Goal: Information Seeking & Learning: Check status

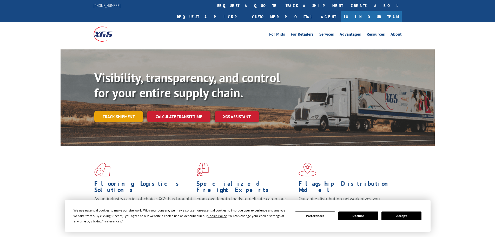
click at [128, 111] on link "Track shipment" at bounding box center [118, 116] width 49 height 11
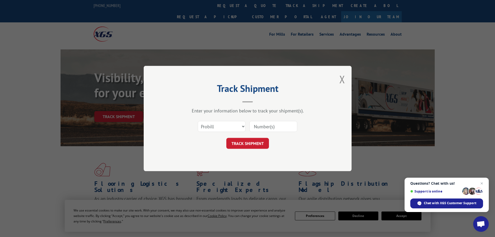
click at [268, 126] on input at bounding box center [274, 126] width 48 height 11
paste input "16571181"
type input "16571181"
click at [259, 145] on button "TRACK SHIPMENT" at bounding box center [247, 143] width 43 height 11
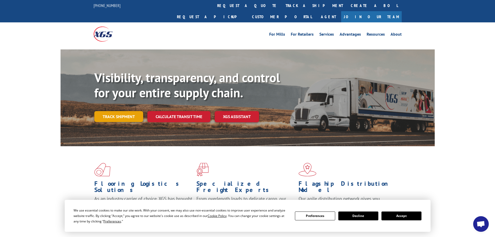
click at [113, 111] on link "Track shipment" at bounding box center [118, 116] width 49 height 11
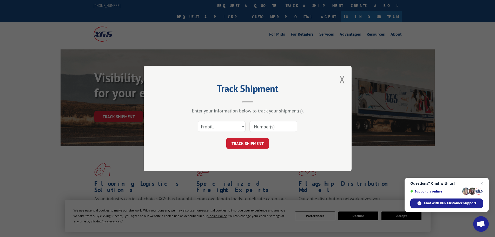
click at [265, 123] on input at bounding box center [274, 126] width 48 height 11
paste input "16998914"
type input "16998914"
click at [249, 139] on button "TRACK SHIPMENT" at bounding box center [247, 143] width 43 height 11
